Goal: Information Seeking & Learning: Learn about a topic

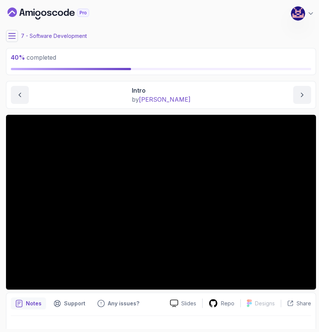
scroll to position [4, 0]
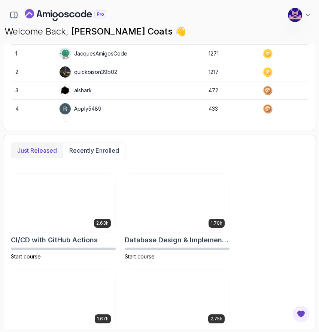
scroll to position [288, 0]
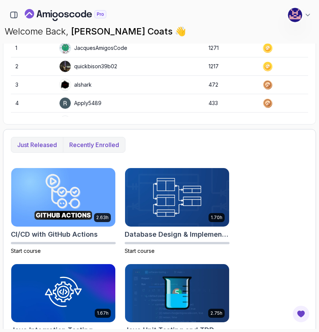
click at [99, 148] on p "Recently enrolled" at bounding box center [94, 144] width 50 height 9
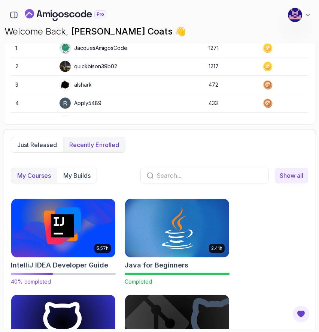
click at [58, 225] on img at bounding box center [63, 227] width 109 height 61
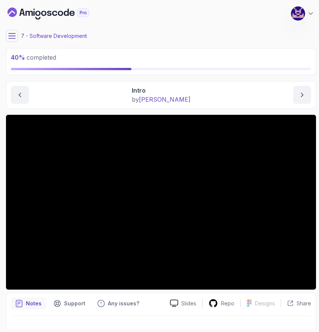
click at [233, 76] on main "My Courses IntelliJ IDEA Developer Guide 576 Points [PERSON_NAME] Coats Softwar…" at bounding box center [161, 166] width 310 height 326
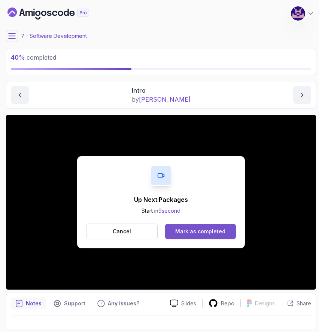
click at [208, 226] on button "Mark as completed" at bounding box center [200, 231] width 71 height 15
click at [133, 230] on button "Cancel" at bounding box center [122, 231] width 72 height 16
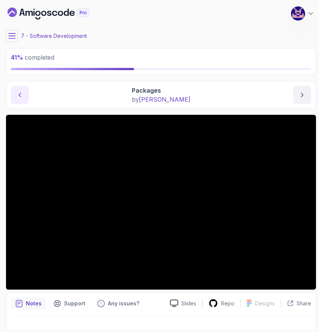
click at [15, 96] on button "previous content" at bounding box center [20, 95] width 18 height 18
click at [303, 91] on icon "next content" at bounding box center [302, 94] width 7 height 7
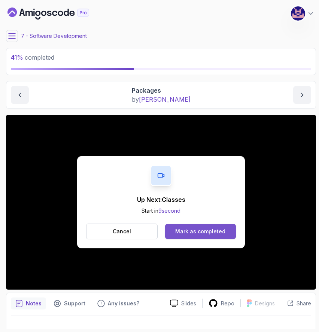
click at [195, 232] on div "Mark as completed" at bounding box center [200, 230] width 50 height 7
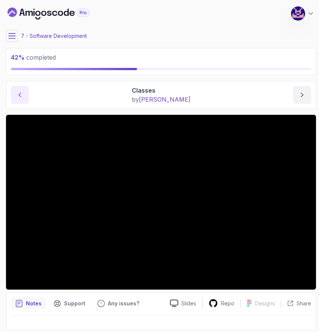
click at [25, 101] on button "previous content" at bounding box center [20, 95] width 18 height 18
click at [304, 93] on icon "next content" at bounding box center [302, 94] width 7 height 7
click at [113, 99] on div "Classes by [PERSON_NAME]" at bounding box center [161, 95] width 300 height 18
